Goal: Obtain resource: Obtain resource

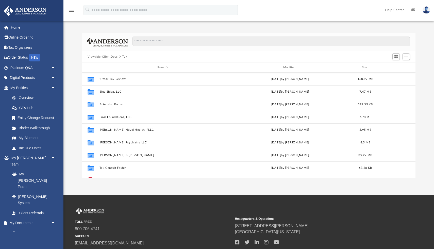
scroll to position [115, 333]
click at [23, 228] on link "Box" at bounding box center [35, 233] width 56 height 10
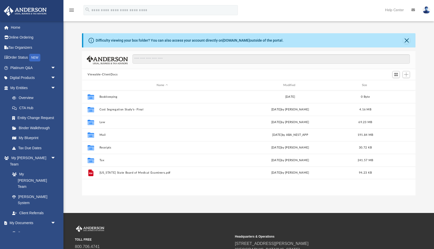
scroll to position [115, 333]
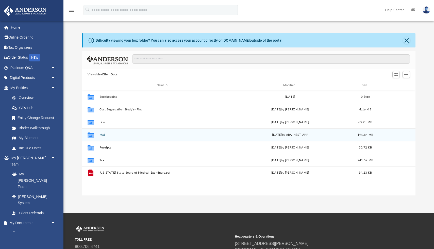
click at [101, 134] on button "Mail" at bounding box center [162, 134] width 126 height 3
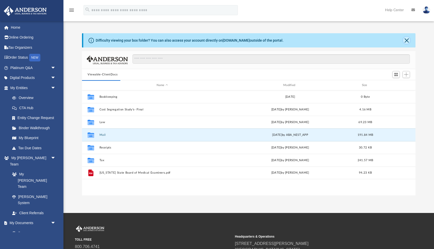
click at [404, 40] on button "Close" at bounding box center [406, 40] width 7 height 7
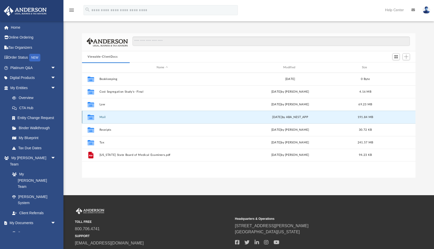
click at [102, 117] on button "Mail" at bounding box center [162, 116] width 126 height 3
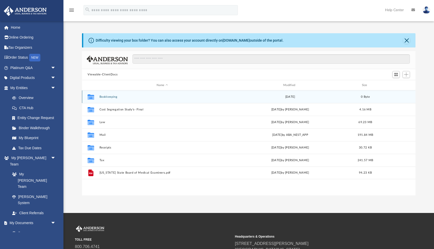
scroll to position [115, 333]
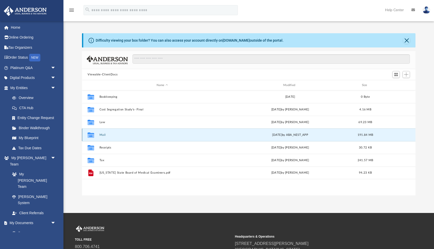
click at [103, 135] on button "Mail" at bounding box center [162, 134] width 126 height 3
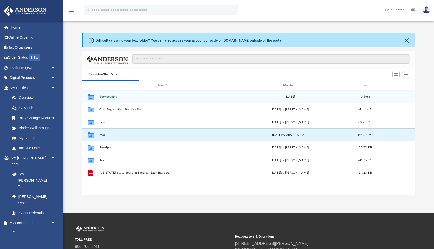
scroll to position [0, 0]
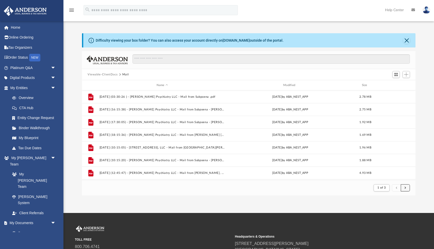
click at [405, 186] on span "submit" at bounding box center [405, 187] width 2 height 3
click at [404, 188] on button "submit" at bounding box center [404, 187] width 9 height 7
click at [406, 40] on button "Close" at bounding box center [406, 40] width 7 height 7
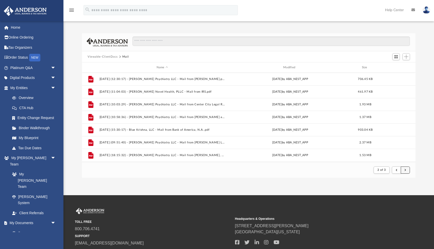
click at [405, 168] on span "submit" at bounding box center [405, 169] width 2 height 3
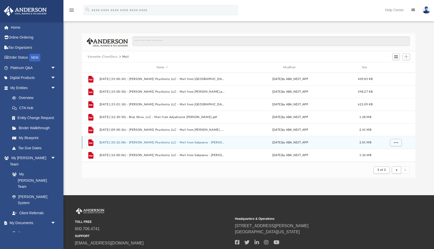
scroll to position [265, 0]
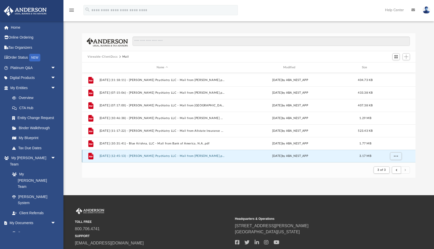
click at [188, 156] on button "2025.08.14 (12:45:13) - Patel Psychiatry LLC - Mail from Kristy Muehlman.pdf" at bounding box center [162, 155] width 126 height 3
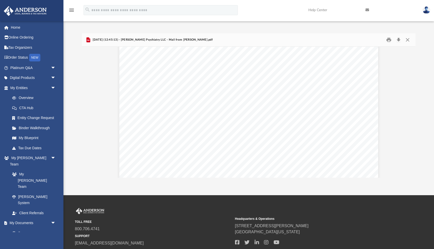
scroll to position [0, 0]
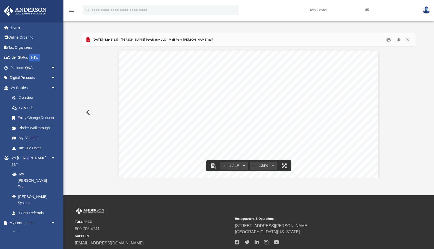
click at [399, 40] on button "Download" at bounding box center [398, 40] width 9 height 8
click at [89, 110] on button "Preview" at bounding box center [87, 112] width 11 height 14
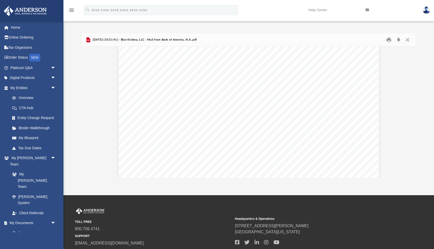
scroll to position [2194, 0]
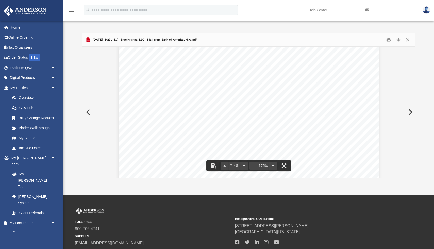
click at [88, 115] on button "Preview" at bounding box center [87, 112] width 11 height 14
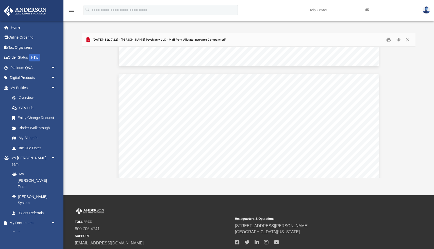
scroll to position [1067, 0]
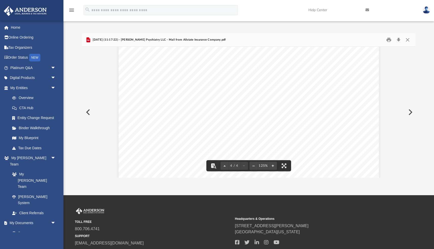
click at [89, 115] on button "Preview" at bounding box center [87, 112] width 11 height 14
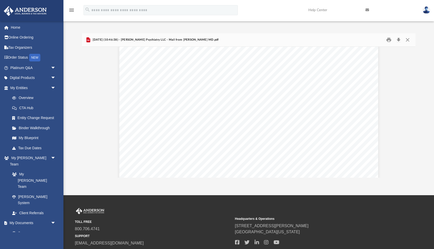
scroll to position [2551, 0]
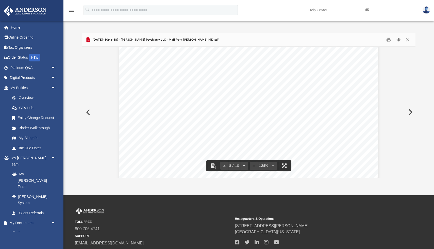
click at [399, 40] on button "Download" at bounding box center [398, 40] width 9 height 8
click at [88, 115] on button "Preview" at bounding box center [87, 112] width 11 height 14
click at [88, 111] on button "Preview" at bounding box center [87, 112] width 11 height 14
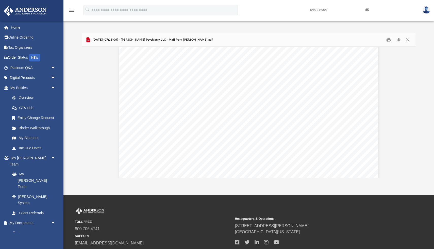
scroll to position [1230, 0]
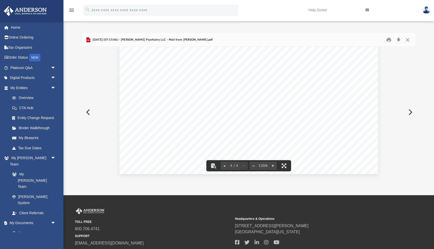
click at [89, 114] on button "Preview" at bounding box center [87, 112] width 11 height 14
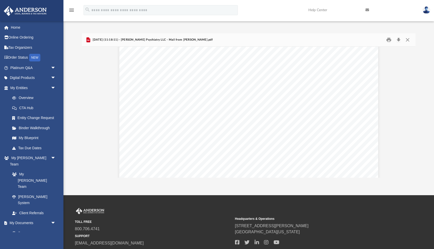
scroll to position [0, 0]
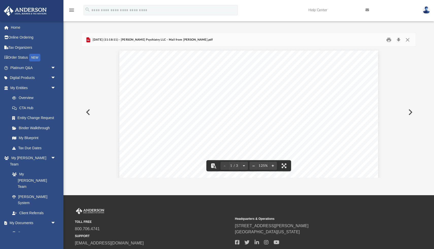
click at [87, 111] on button "Preview" at bounding box center [87, 112] width 11 height 14
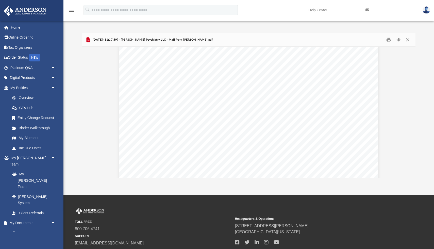
scroll to position [1233, 0]
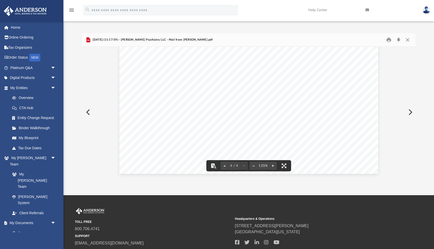
click at [89, 110] on button "Preview" at bounding box center [87, 112] width 11 height 14
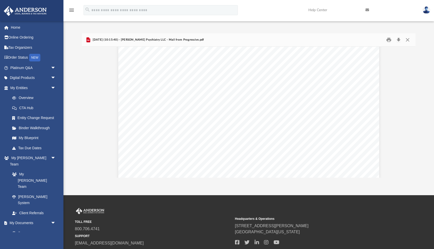
scroll to position [0, 0]
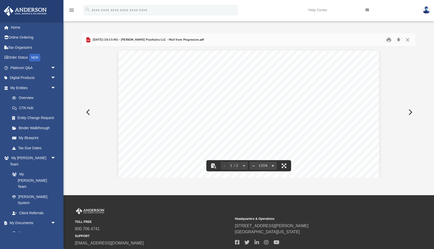
click at [91, 109] on button "Preview" at bounding box center [87, 112] width 11 height 14
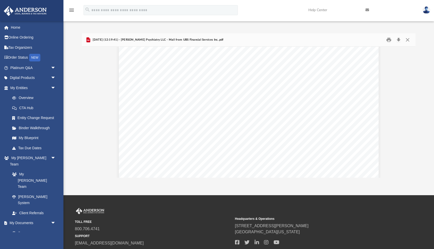
scroll to position [210, 0]
click at [88, 110] on button "Preview" at bounding box center [87, 112] width 11 height 14
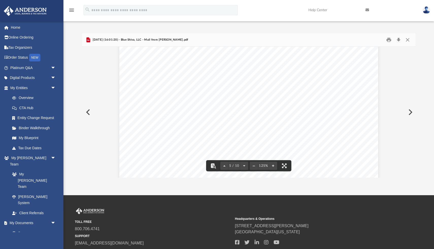
scroll to position [1446, 0]
click at [89, 111] on button "Preview" at bounding box center [87, 112] width 11 height 14
click at [92, 112] on button "Preview" at bounding box center [87, 112] width 11 height 14
click at [407, 116] on button "Preview" at bounding box center [409, 112] width 11 height 14
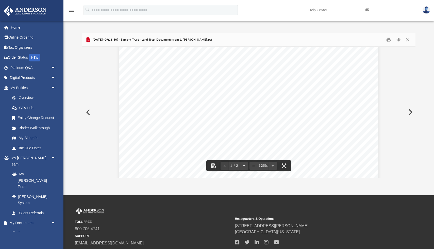
scroll to position [81, 0]
click at [85, 113] on button "Preview" at bounding box center [87, 112] width 11 height 14
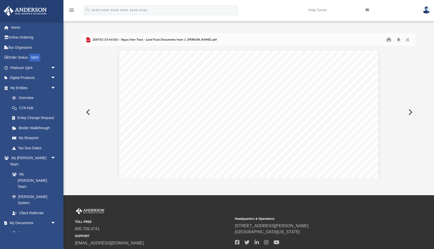
click at [86, 113] on button "Preview" at bounding box center [87, 112] width 11 height 14
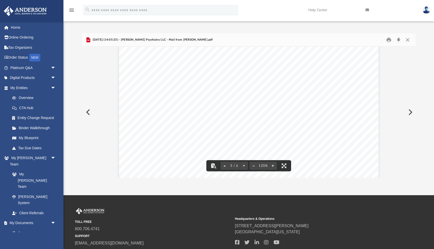
click at [90, 113] on button "Preview" at bounding box center [87, 112] width 11 height 14
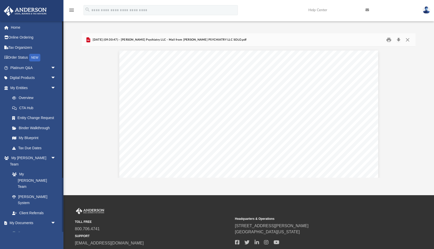
click at [22, 228] on link "Box" at bounding box center [35, 233] width 56 height 10
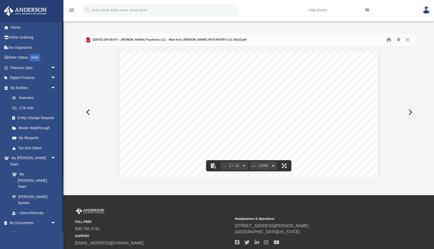
click at [21, 228] on link "Box" at bounding box center [35, 233] width 56 height 10
click at [404, 41] on button "Close" at bounding box center [407, 40] width 9 height 8
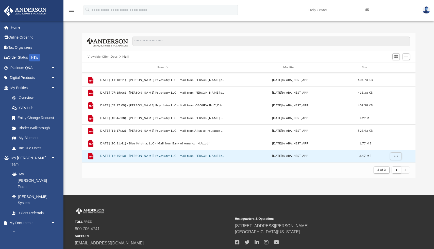
click at [110, 56] on button "Viewable-ClientDocs" at bounding box center [102, 57] width 30 height 5
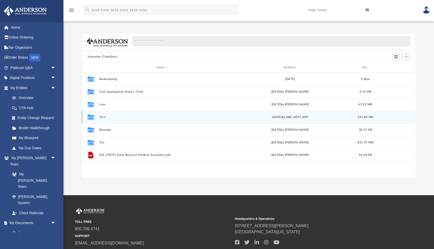
scroll to position [115, 333]
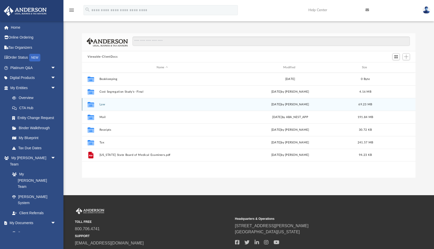
click at [101, 104] on button "Law" at bounding box center [162, 104] width 126 height 3
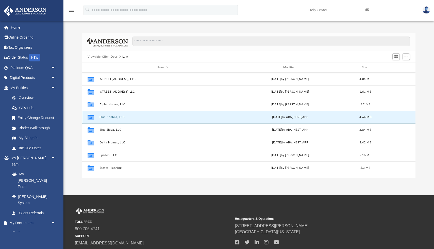
click at [108, 116] on button "Blue Krishna, LLC" at bounding box center [162, 116] width 126 height 3
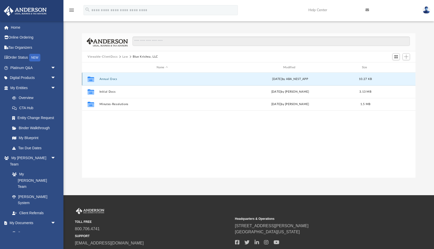
click at [107, 78] on button "Annual Docs" at bounding box center [162, 78] width 126 height 3
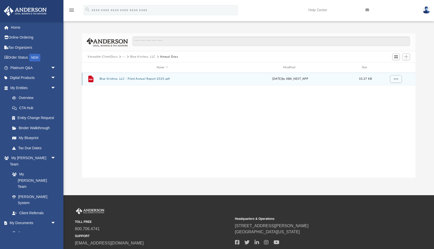
click at [107, 78] on button "Blue Krishna, LLC - Filed Annual Report 2025.pdf" at bounding box center [162, 78] width 126 height 3
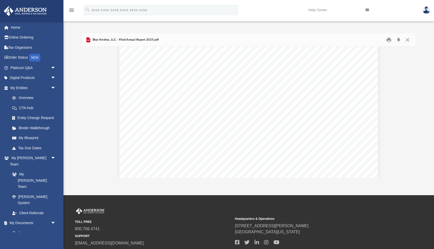
scroll to position [38, 0]
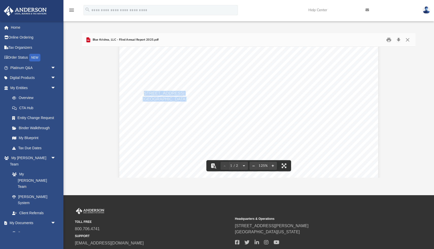
drag, startPoint x: 144, startPoint y: 93, endPoint x: 182, endPoint y: 99, distance: 38.8
click at [182, 99] on div "2025 Limited Liability Company Annual Report • Please review the current Regist…" at bounding box center [248, 180] width 259 height 335
click at [407, 40] on button "Close" at bounding box center [407, 40] width 9 height 8
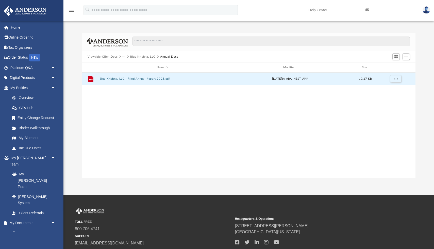
click at [146, 57] on button "Blue Krishna, LLC" at bounding box center [142, 57] width 25 height 5
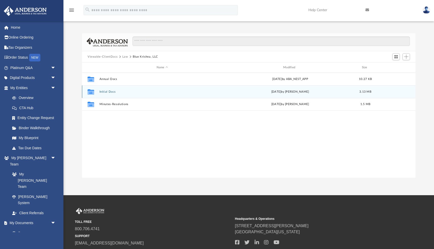
click at [107, 91] on button "Initial Docs" at bounding box center [162, 91] width 126 height 3
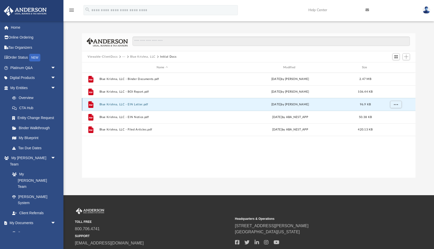
click at [135, 103] on button "Blue Krishna, LLC - EIN Letter.pdf" at bounding box center [162, 104] width 126 height 3
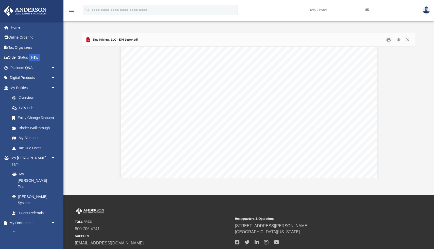
scroll to position [0, 0]
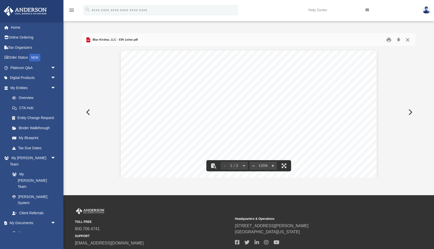
click at [407, 40] on button "Close" at bounding box center [407, 40] width 9 height 8
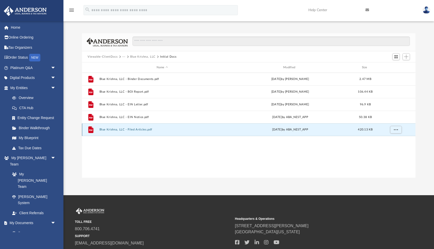
click at [133, 129] on button "Blue Krishna, LLC - Filed Articles.pdf" at bounding box center [162, 129] width 126 height 3
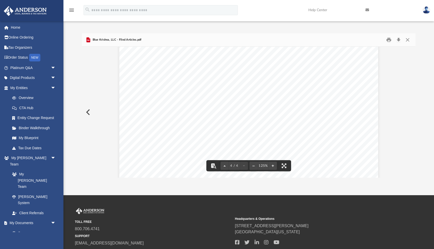
scroll to position [1053, 0]
click at [87, 113] on button "Preview" at bounding box center [87, 112] width 11 height 14
click at [411, 112] on button "Preview" at bounding box center [409, 112] width 11 height 14
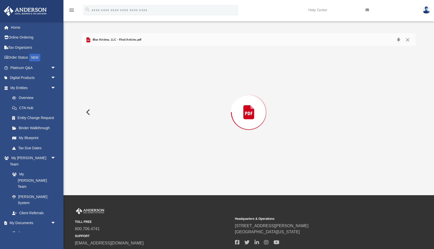
scroll to position [1027, 0]
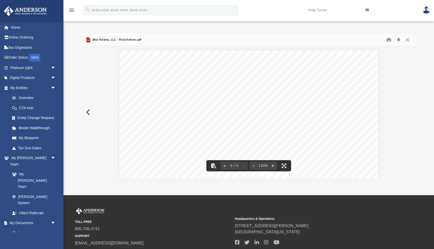
click at [89, 111] on button "Preview" at bounding box center [87, 112] width 11 height 14
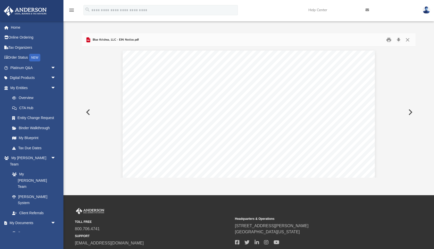
click at [89, 111] on button "Preview" at bounding box center [87, 112] width 11 height 14
click at [89, 113] on button "Preview" at bounding box center [87, 112] width 11 height 14
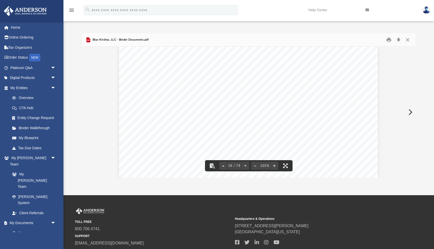
scroll to position [5987, 0]
drag, startPoint x: 212, startPoint y: 53, endPoint x: 216, endPoint y: 54, distance: 3.8
click at [216, 54] on span "Wyo. Stat. § 17" at bounding box center [205, 54] width 32 height 5
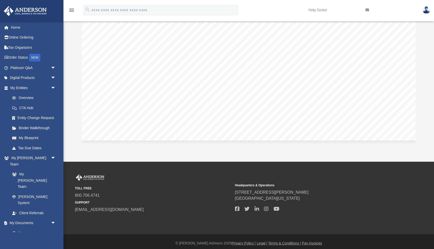
scroll to position [37, 0]
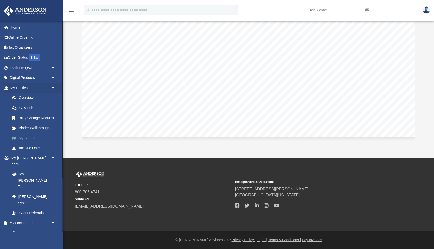
click at [31, 139] on link "My Blueprint" at bounding box center [35, 138] width 56 height 10
